Goal: Entertainment & Leisure: Consume media (video, audio)

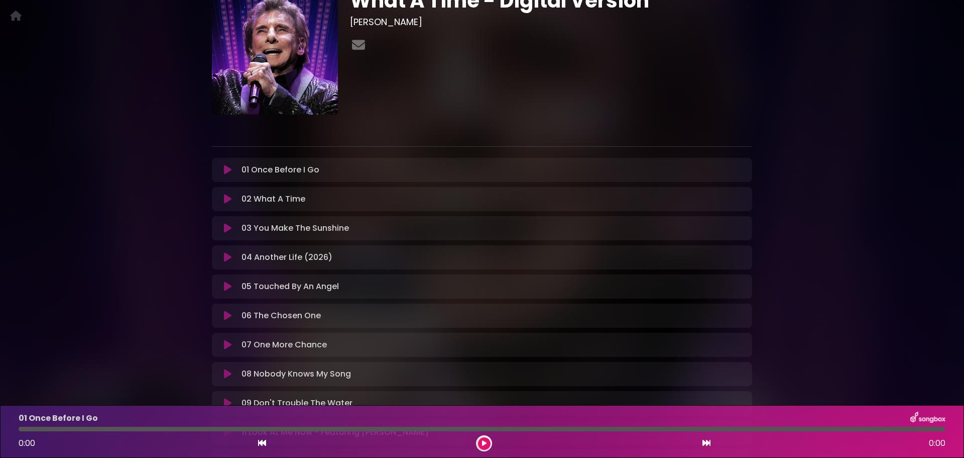
scroll to position [100, 0]
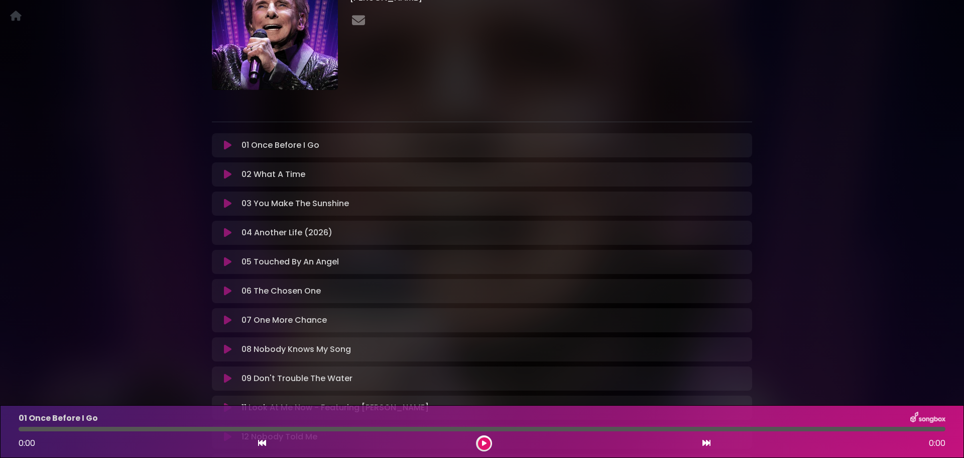
click at [229, 292] on icon at bounding box center [228, 291] width 8 height 10
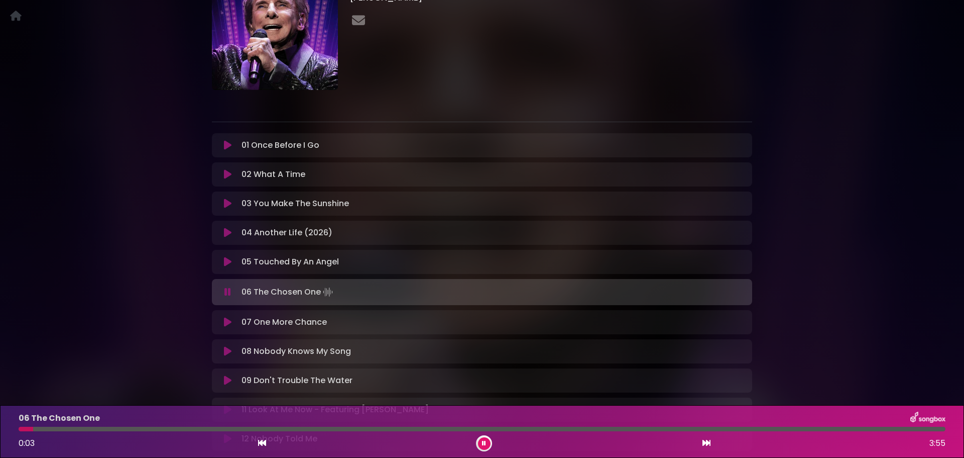
click at [238, 427] on div at bounding box center [482, 428] width 927 height 5
click at [229, 291] on icon at bounding box center [227, 292] width 7 height 10
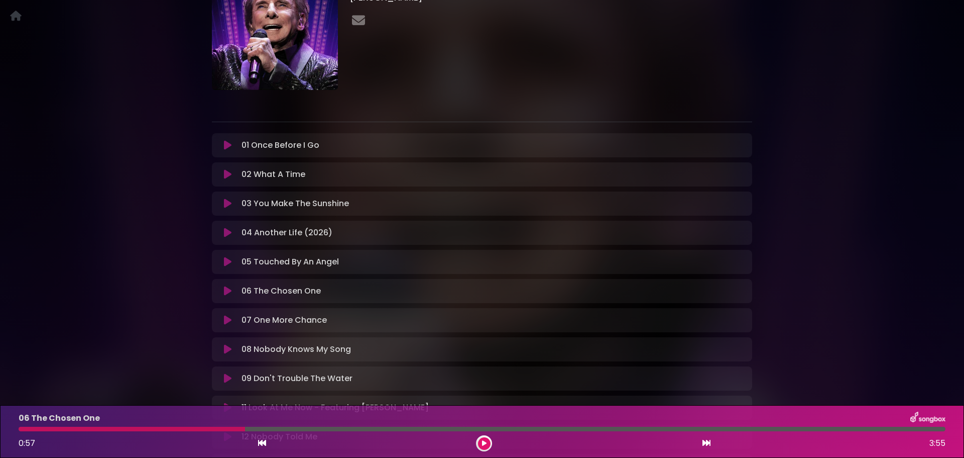
click at [228, 322] on icon at bounding box center [228, 320] width 8 height 10
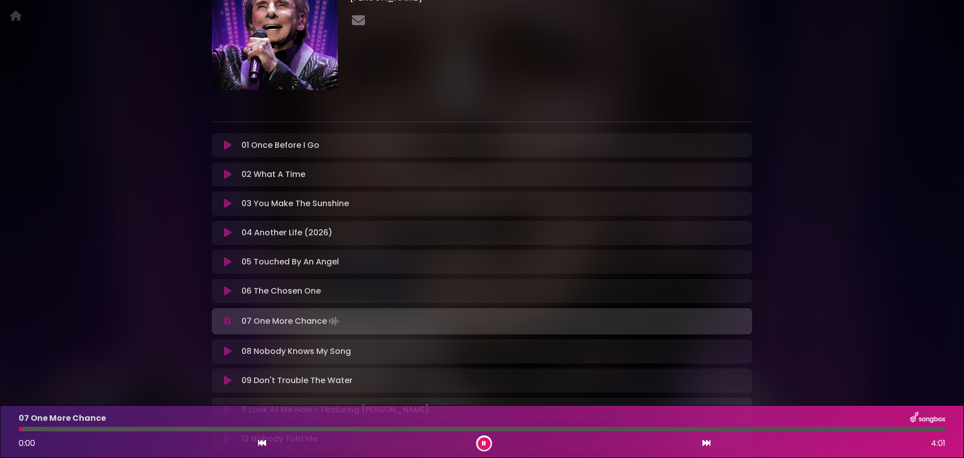
click at [248, 425] on div "07 One More Chance 0:00 4:01" at bounding box center [482, 431] width 939 height 40
click at [250, 429] on div at bounding box center [482, 428] width 927 height 5
click at [231, 324] on icon at bounding box center [227, 321] width 7 height 10
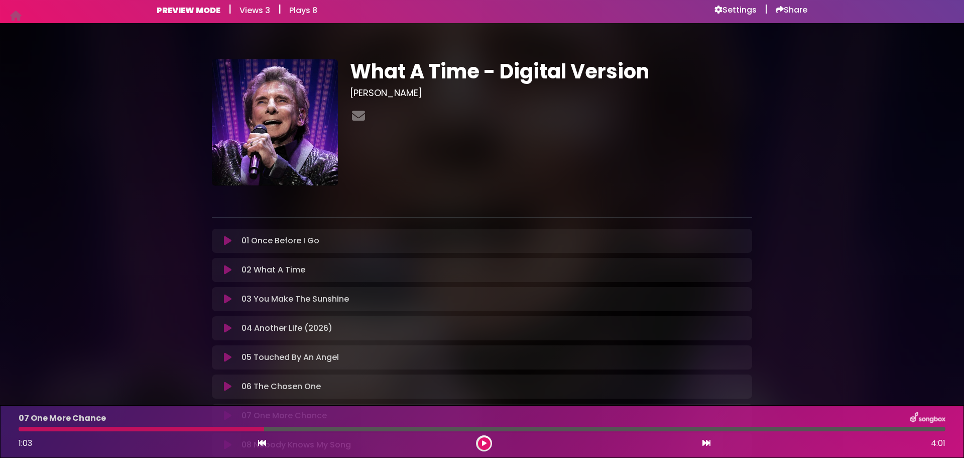
scroll to position [0, 0]
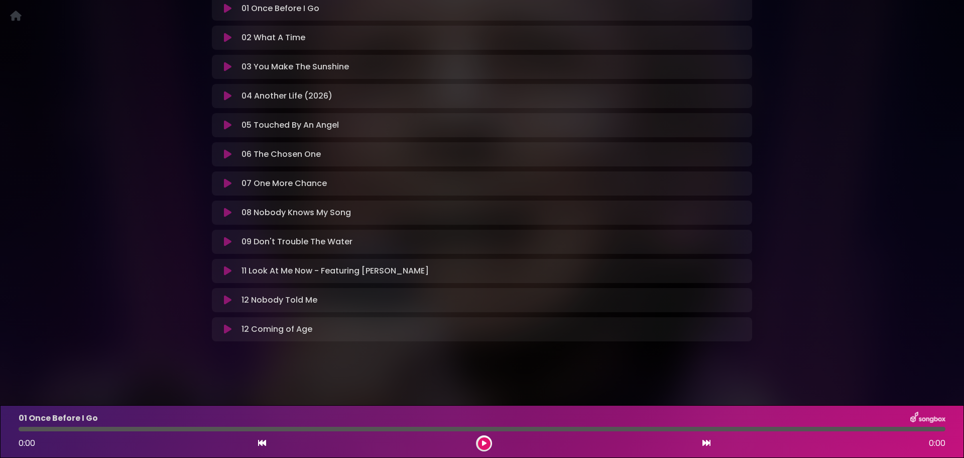
scroll to position [36, 0]
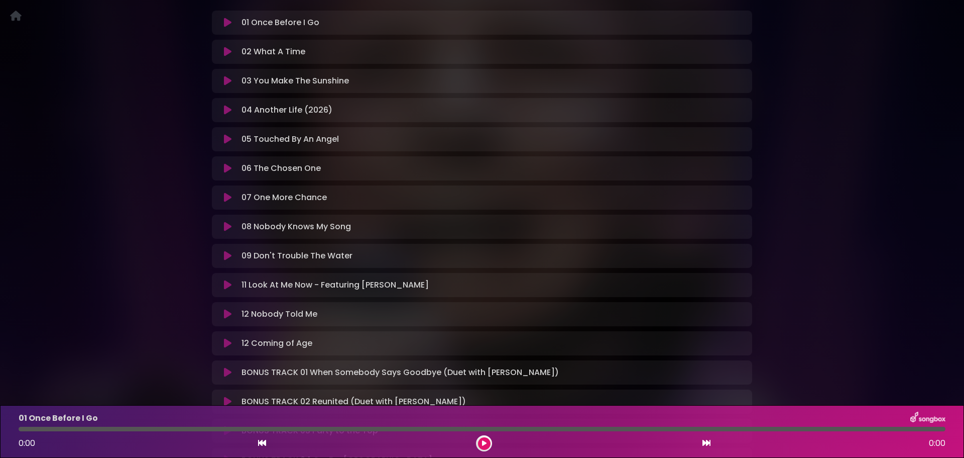
scroll to position [301, 0]
